Goal: Transaction & Acquisition: Download file/media

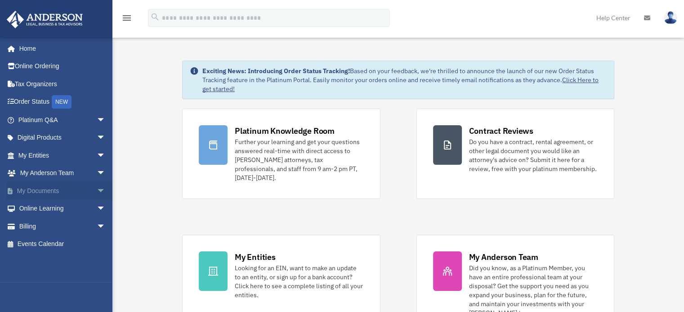
click at [97, 194] on span "arrow_drop_down" at bounding box center [106, 191] width 18 height 18
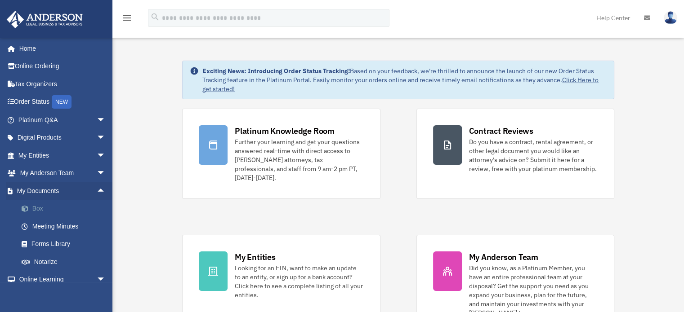
click at [38, 208] on link "Box" at bounding box center [66, 209] width 107 height 18
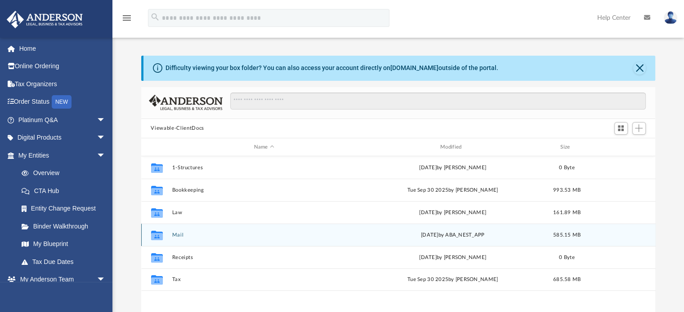
scroll to position [197, 507]
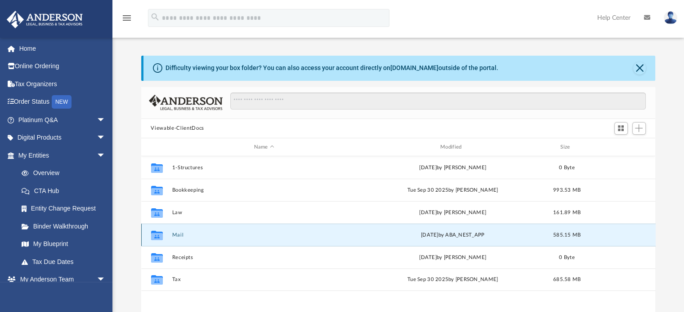
click at [179, 237] on button "Mail" at bounding box center [264, 235] width 184 height 6
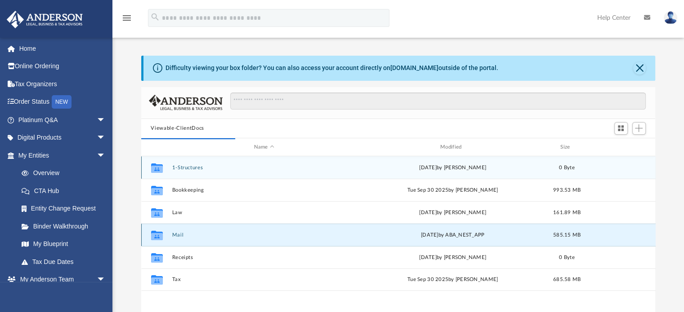
scroll to position [169, 507]
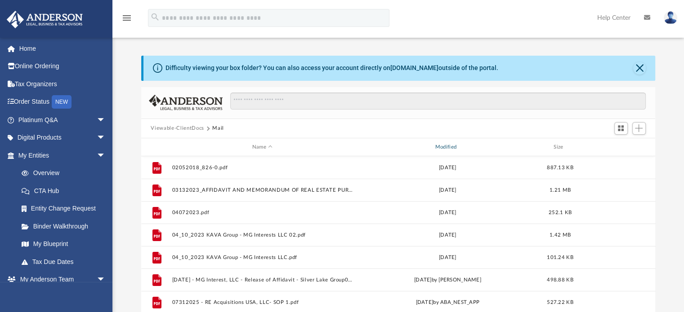
click at [454, 149] on div "Modified" at bounding box center [447, 147] width 181 height 8
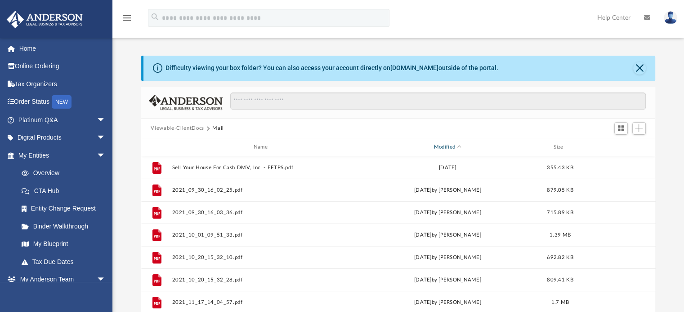
click at [454, 149] on div "Modified" at bounding box center [447, 147] width 181 height 8
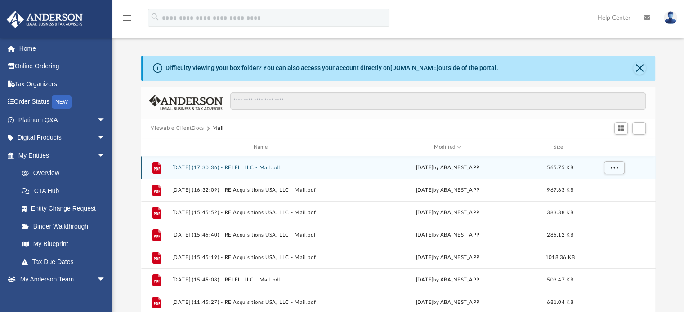
click at [270, 168] on button "[DATE] (17:30:36) - REI FL, LLC - Mail.pdf" at bounding box center [262, 168] width 181 height 6
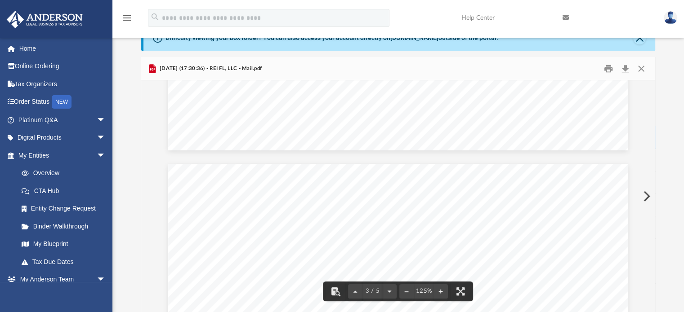
scroll to position [1259, 0]
